Goal: Navigation & Orientation: Find specific page/section

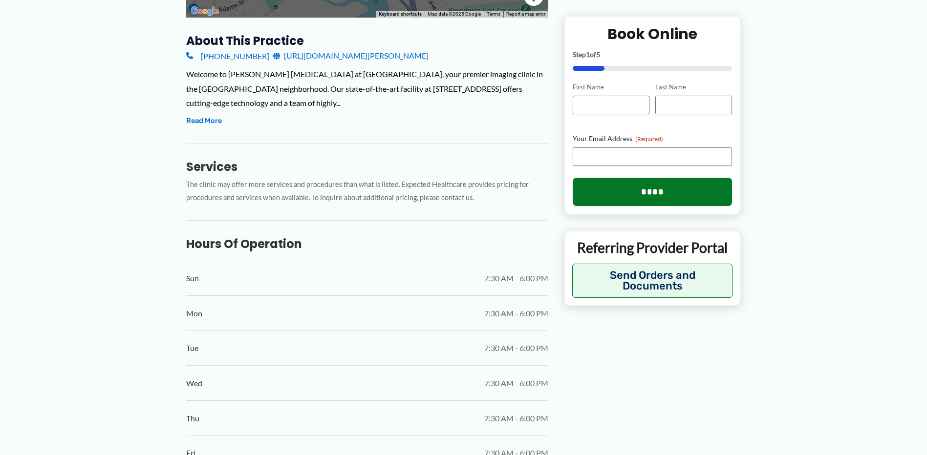
scroll to position [342, 0]
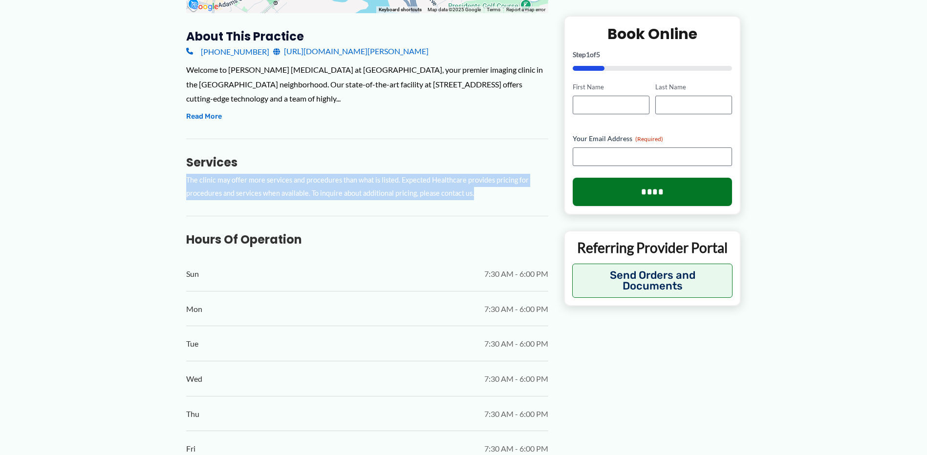
drag, startPoint x: 472, startPoint y: 163, endPoint x: 186, endPoint y: 148, distance: 286.3
click at [186, 174] on p "The clinic may offer more services and procedures than what is listed. Expected…" at bounding box center [367, 187] width 362 height 26
drag, startPoint x: 186, startPoint y: 148, endPoint x: 263, endPoint y: 154, distance: 78.0
click at [263, 174] on p "The clinic may offer more services and procedures than what is listed. Expected…" at bounding box center [367, 187] width 362 height 26
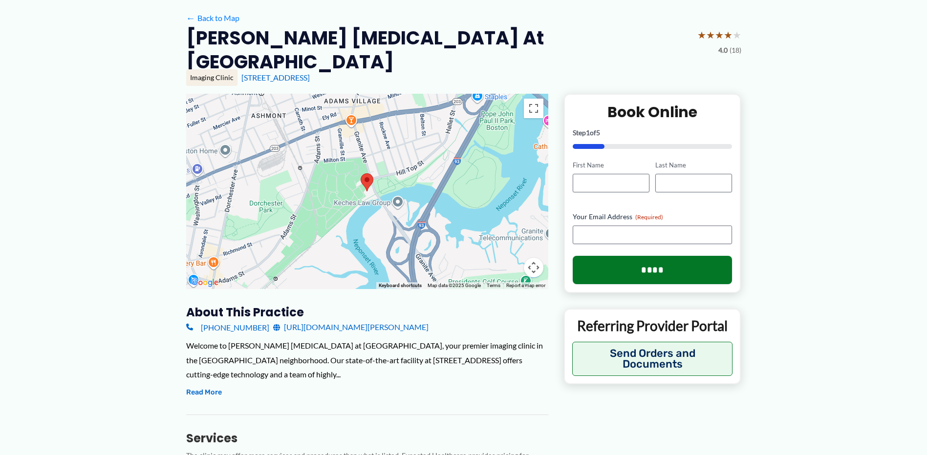
scroll to position [0, 0]
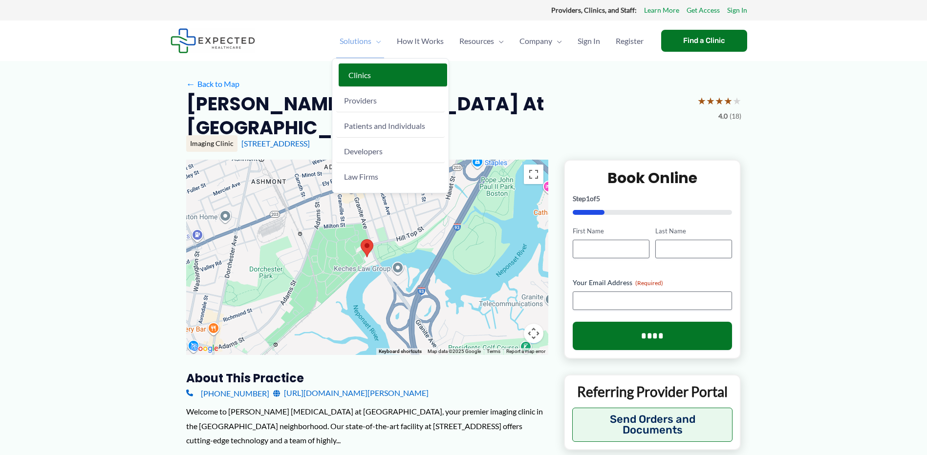
click at [357, 71] on span "Clinics" at bounding box center [359, 74] width 22 height 9
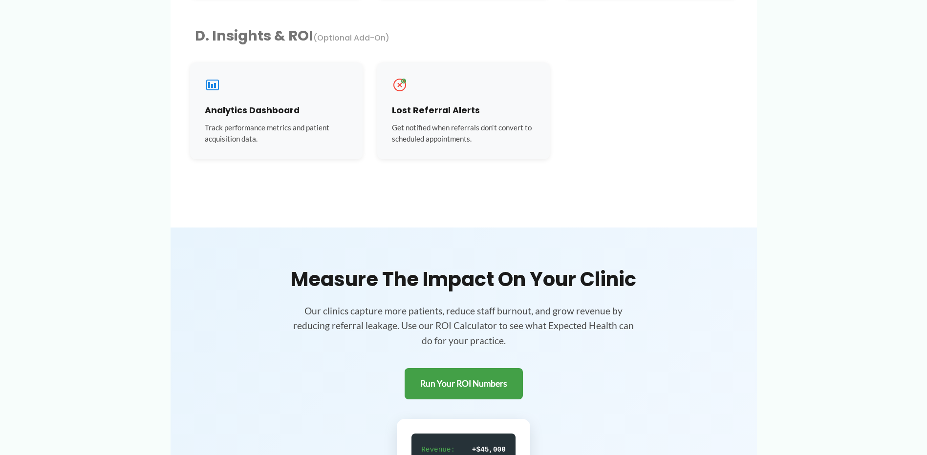
scroll to position [1613, 0]
